Goal: Task Accomplishment & Management: Manage account settings

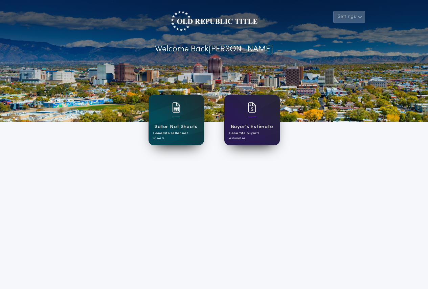
click at [357, 19] on button "Settings" at bounding box center [349, 17] width 32 height 12
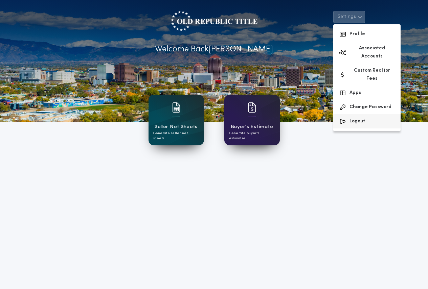
click at [358, 114] on button "Logout" at bounding box center [366, 121] width 67 height 14
